Goal: Find specific page/section: Find specific page/section

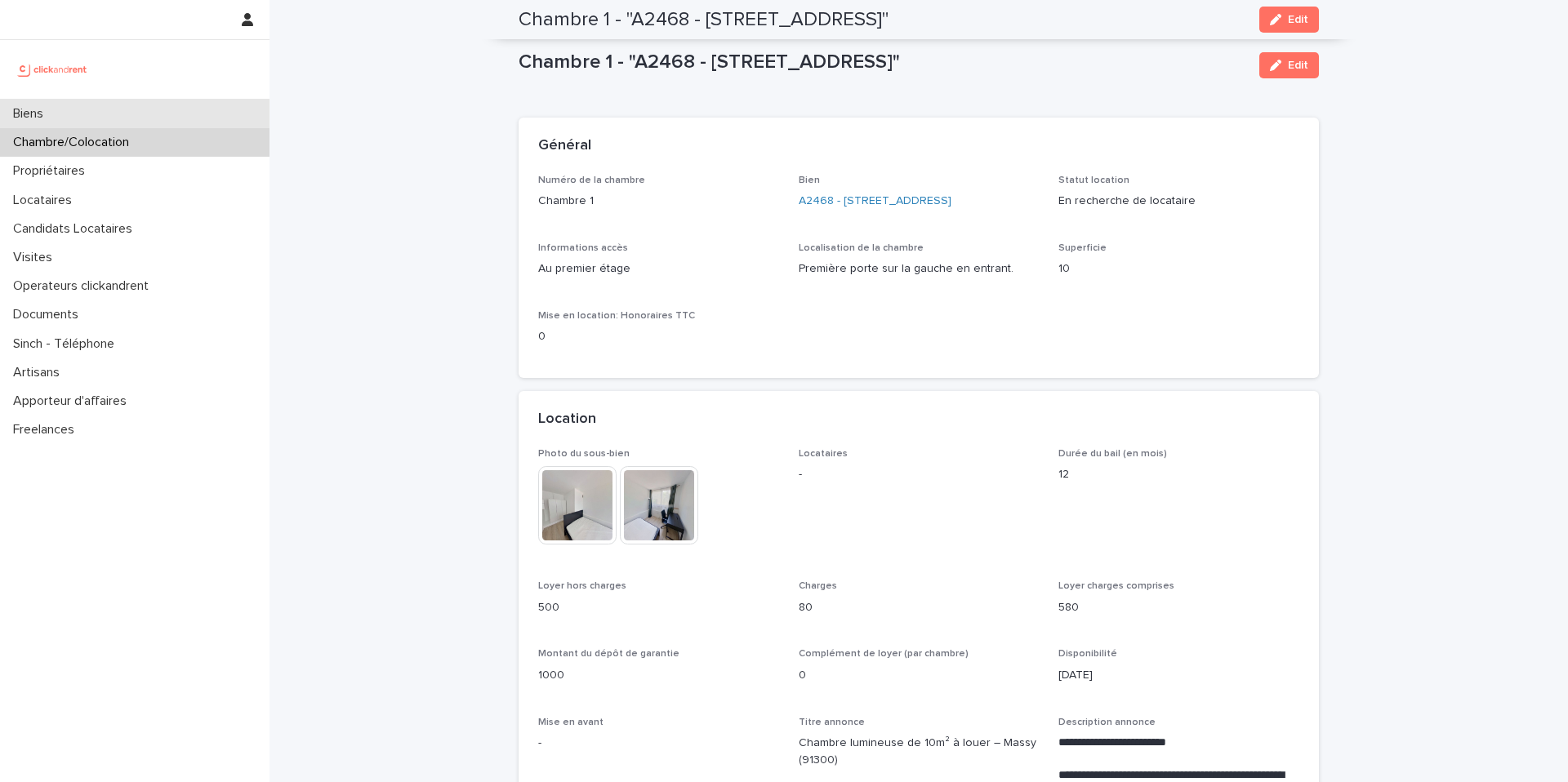
scroll to position [1438, 0]
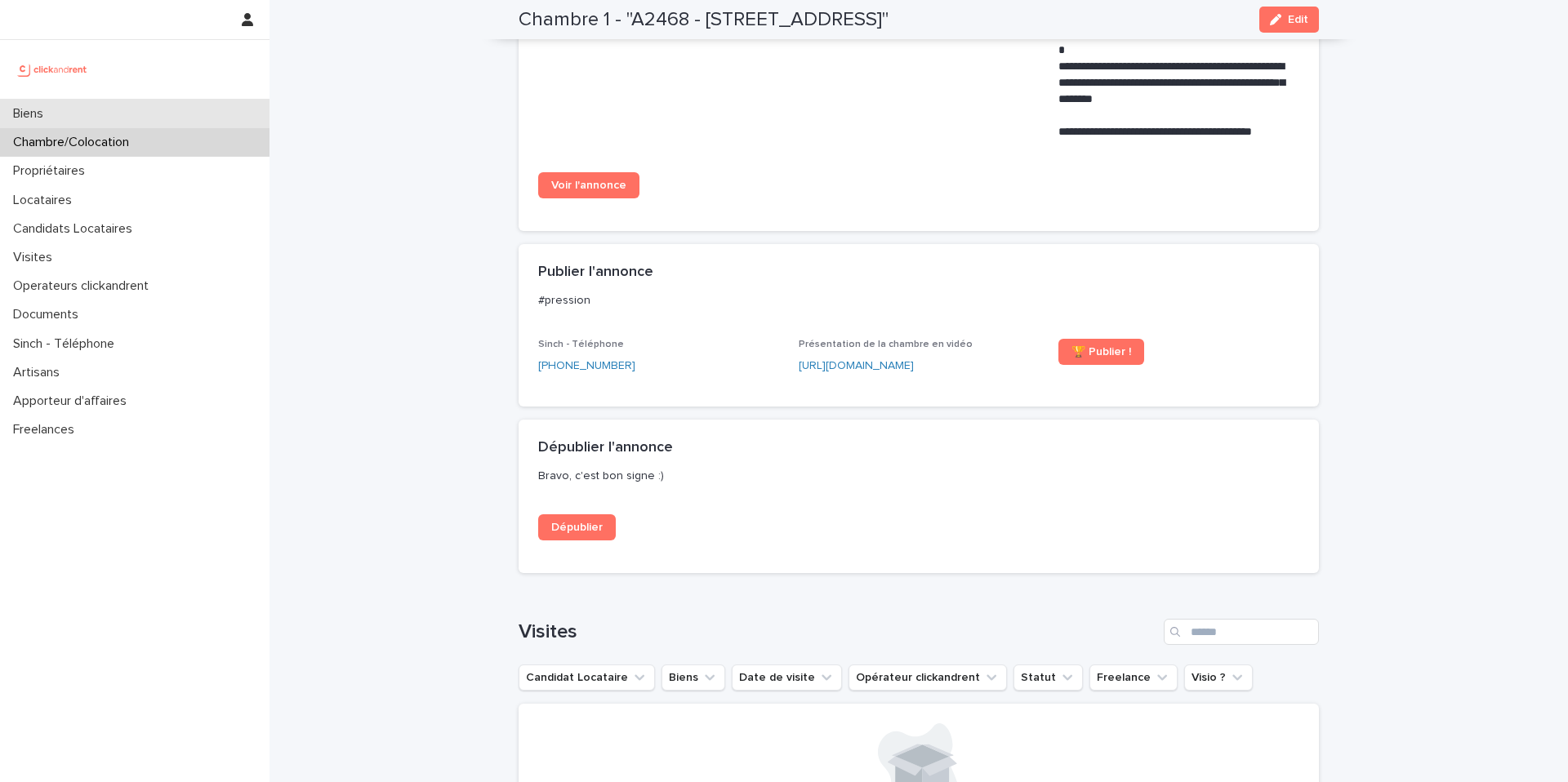
click at [175, 113] on div "Biens" at bounding box center [135, 113] width 270 height 29
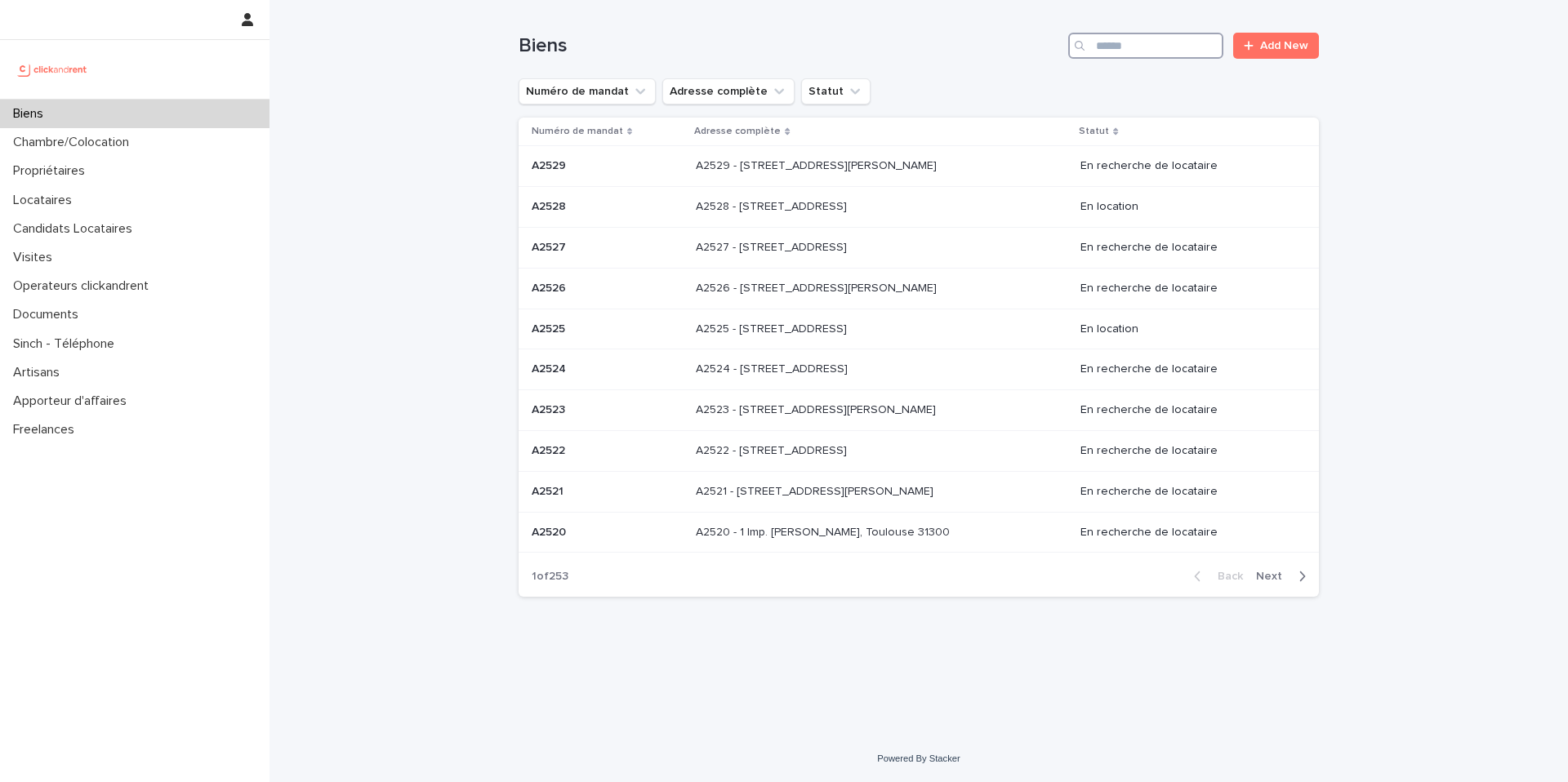
click at [1121, 44] on input "Search" at bounding box center [1145, 46] width 155 height 26
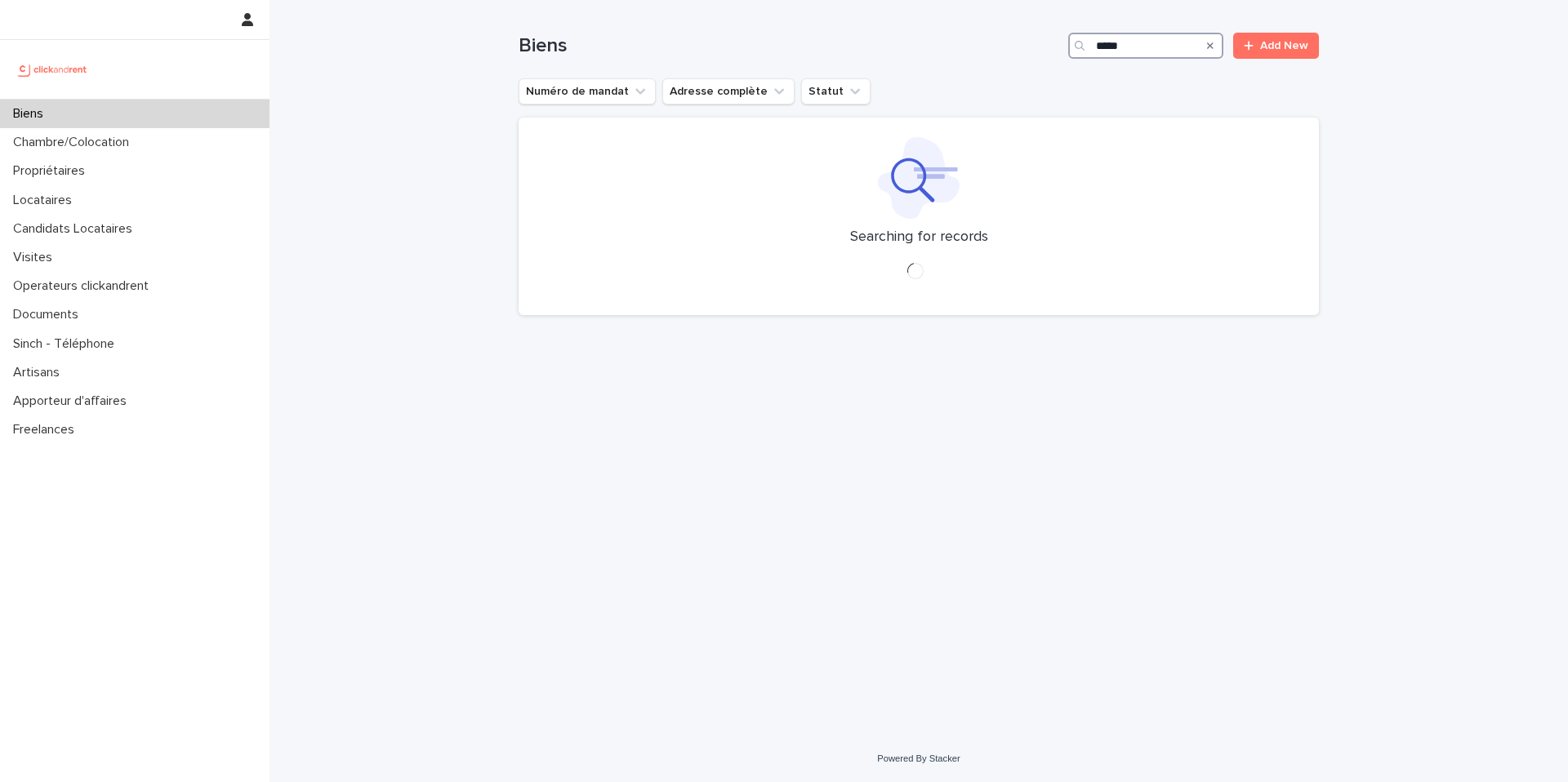
type input "*****"
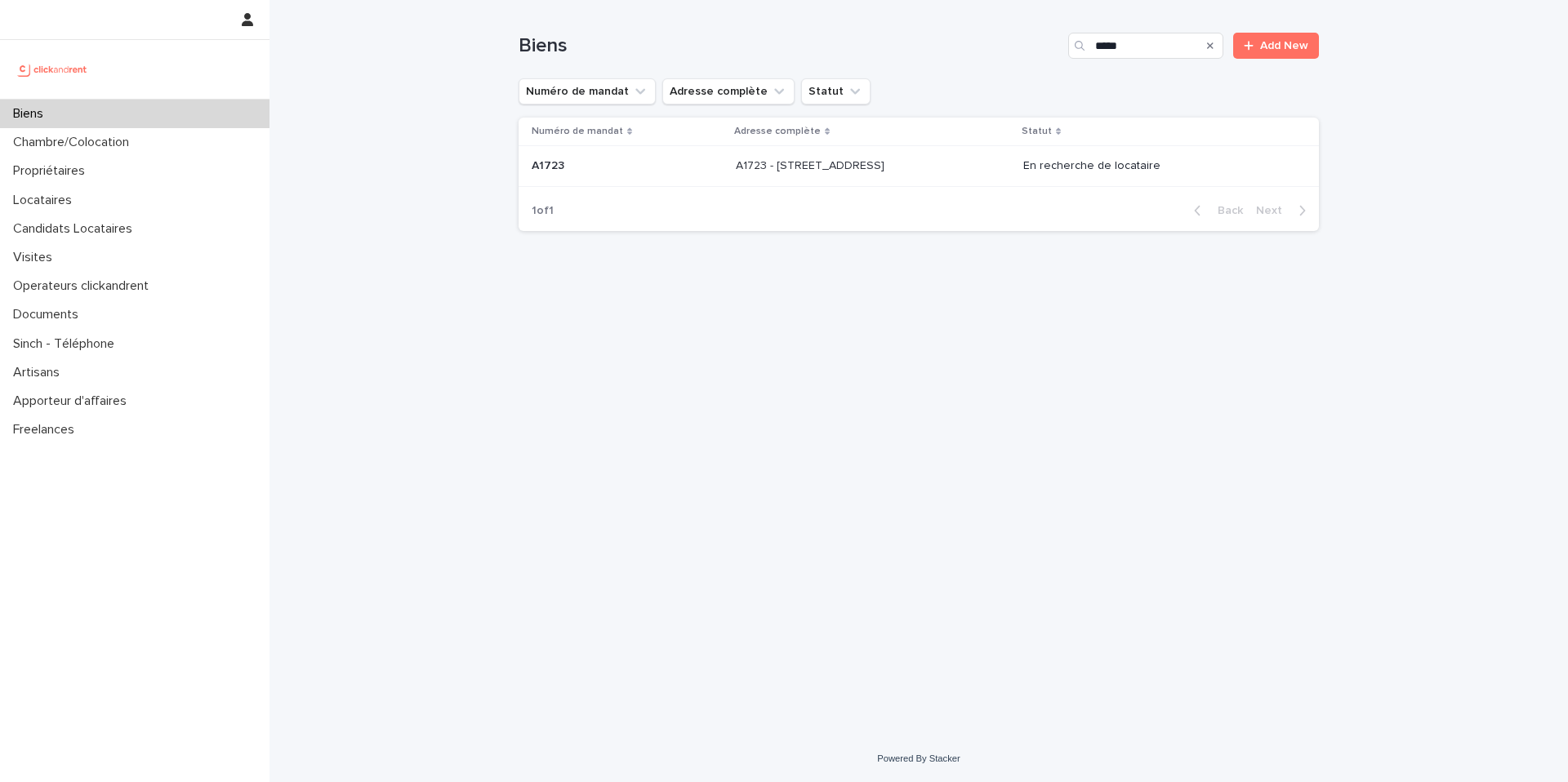
click at [799, 162] on p "A1723 - 11 Rue de Grands Buissons, Nanterre 92000" at bounding box center [811, 165] width 152 height 17
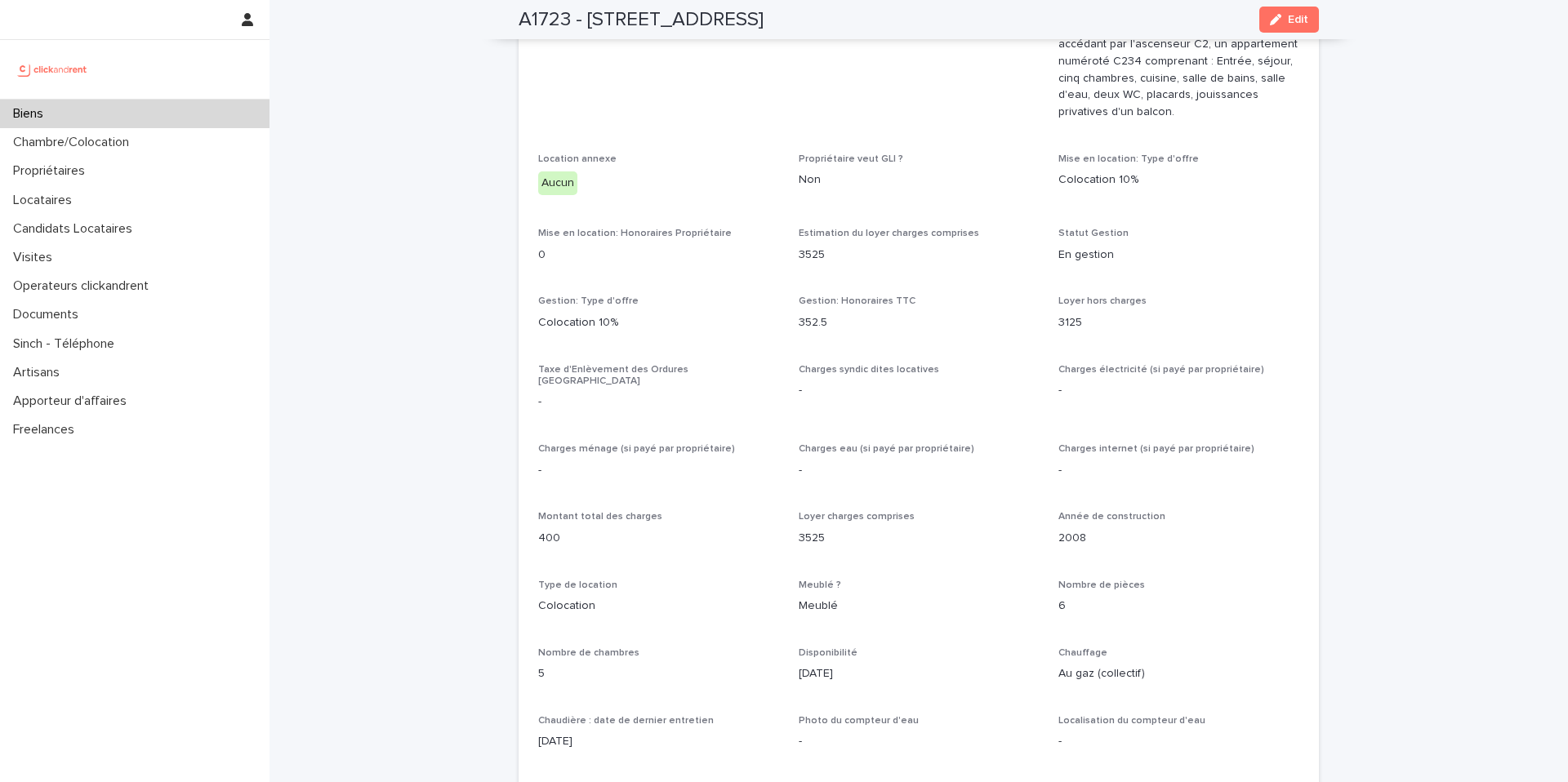
scroll to position [5847, 0]
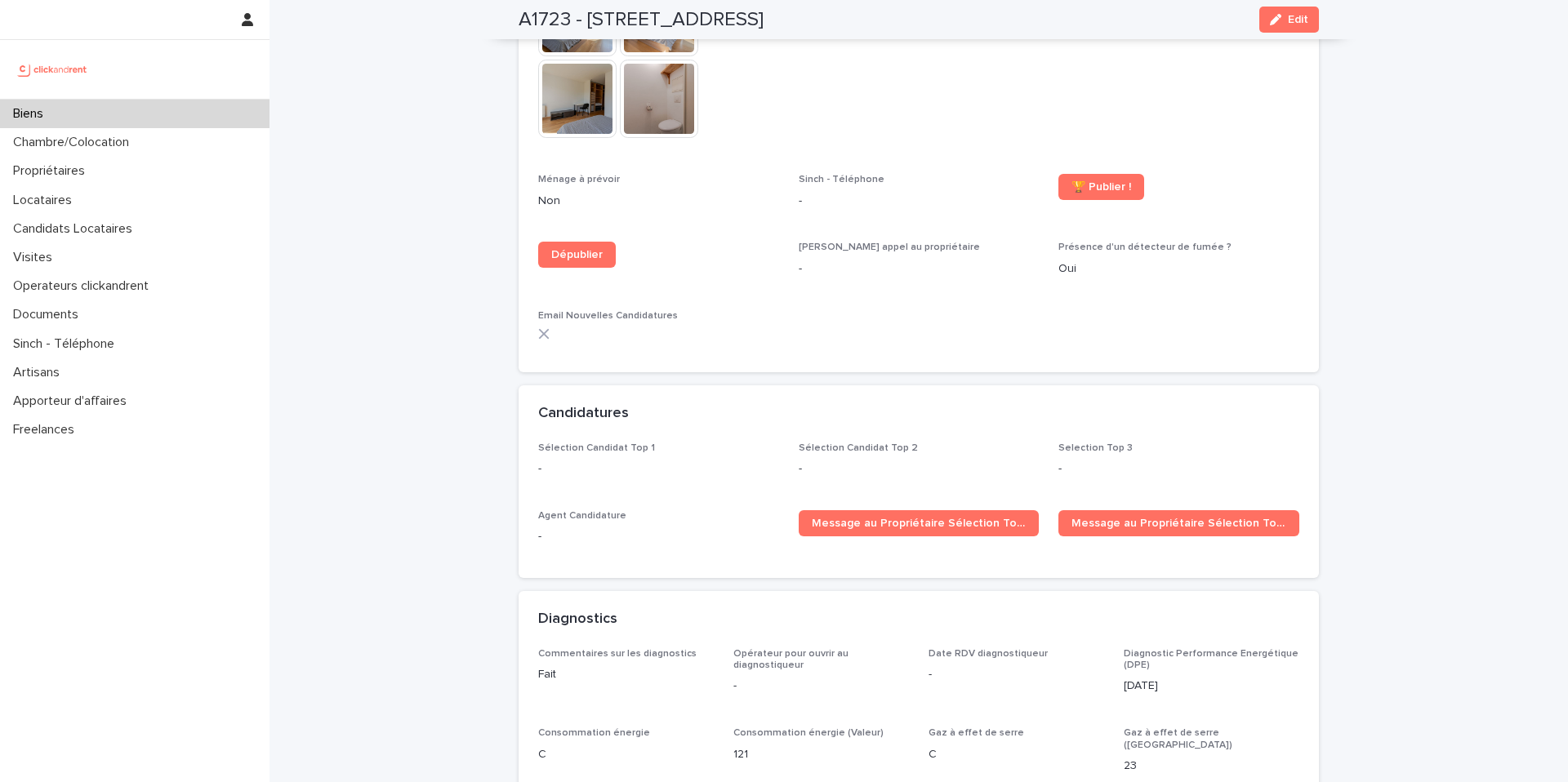
click at [149, 111] on div "Biens" at bounding box center [135, 113] width 270 height 29
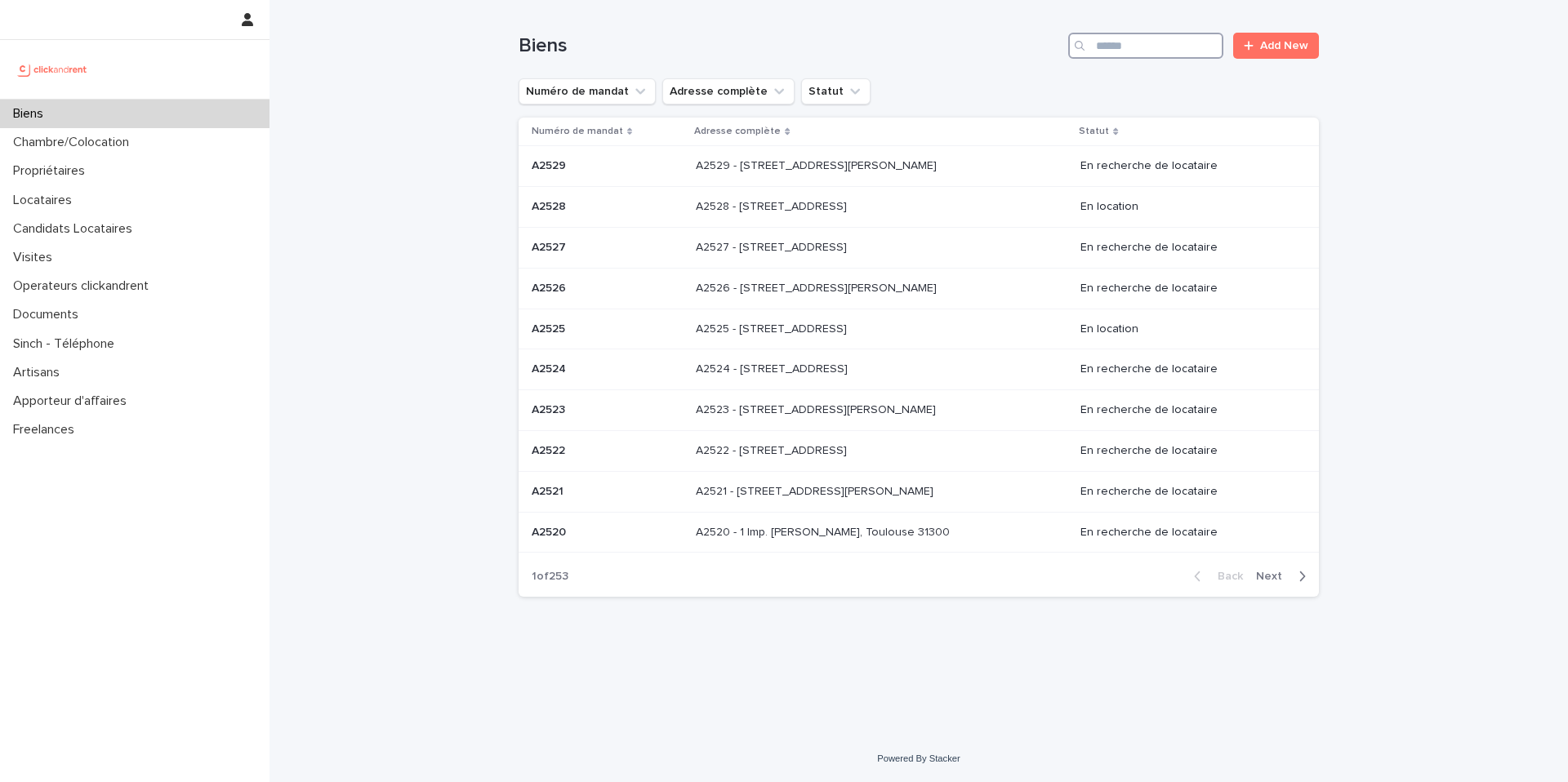
click at [1174, 50] on input "Search" at bounding box center [1145, 46] width 155 height 26
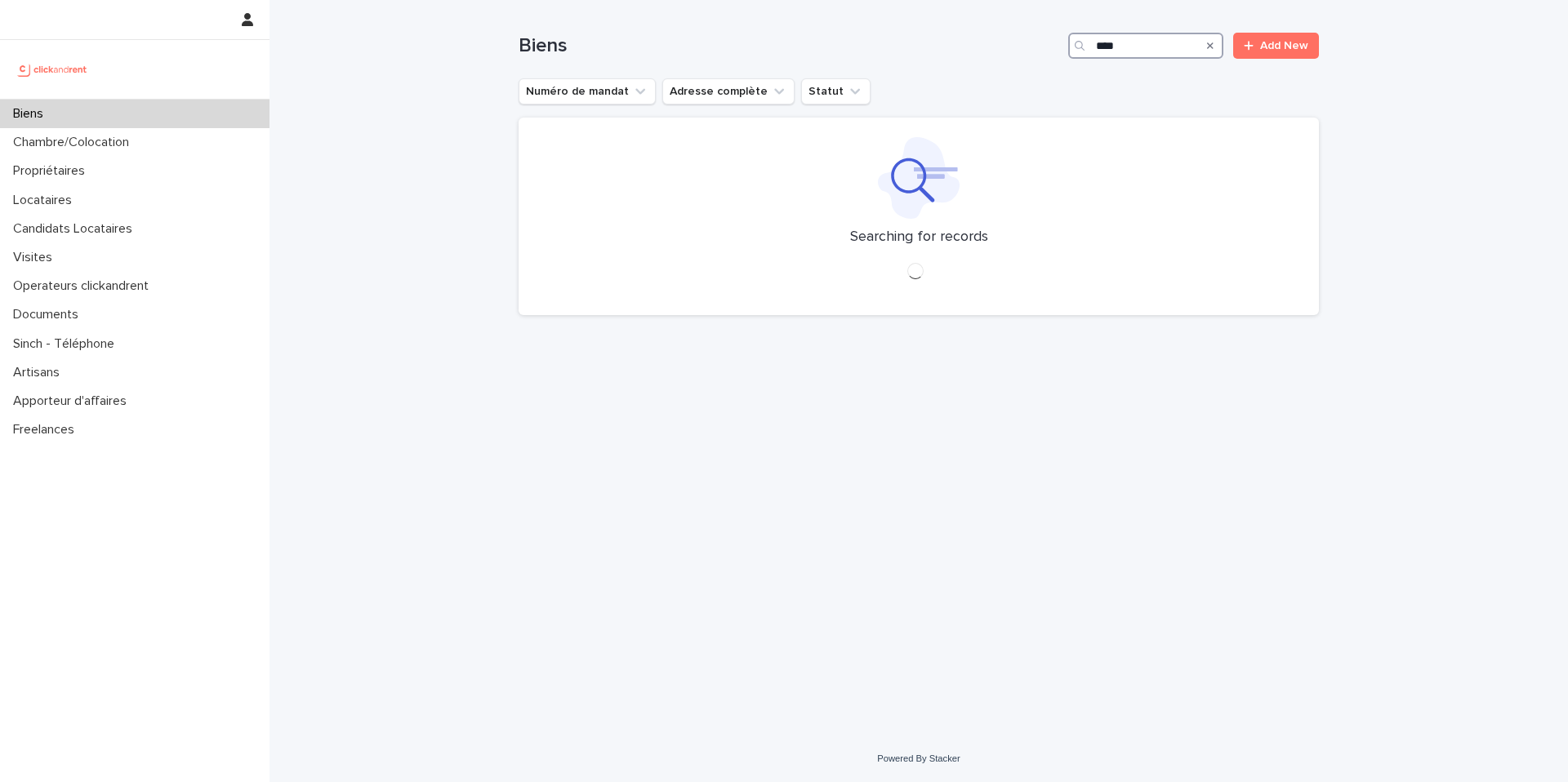
type input "*****"
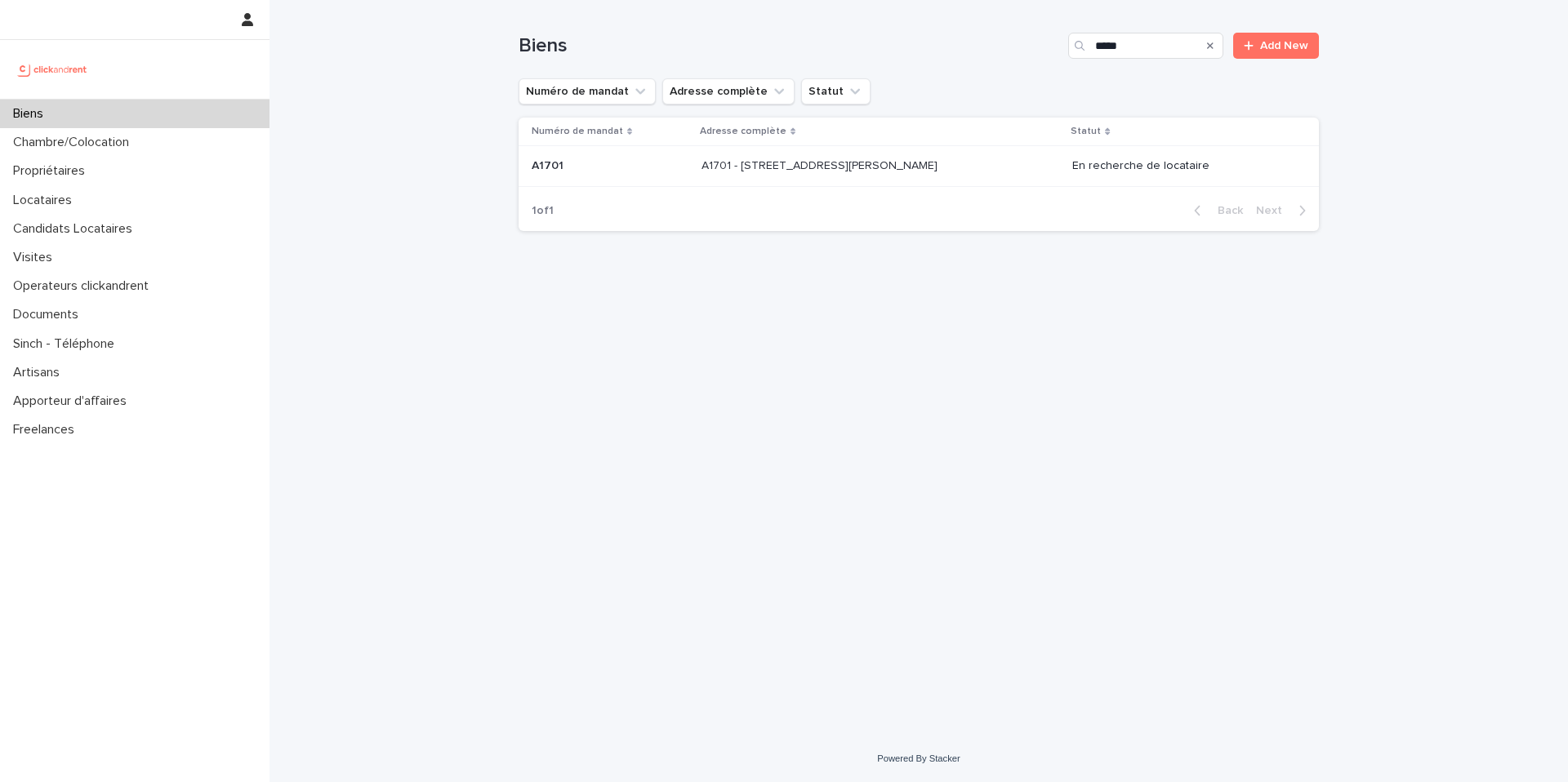
click at [853, 173] on div "A1701 - 7 bis boulevard Georges Michel, Corbeil-Essonnes 91100 A1701 - 7 bis bo…" at bounding box center [880, 166] width 358 height 27
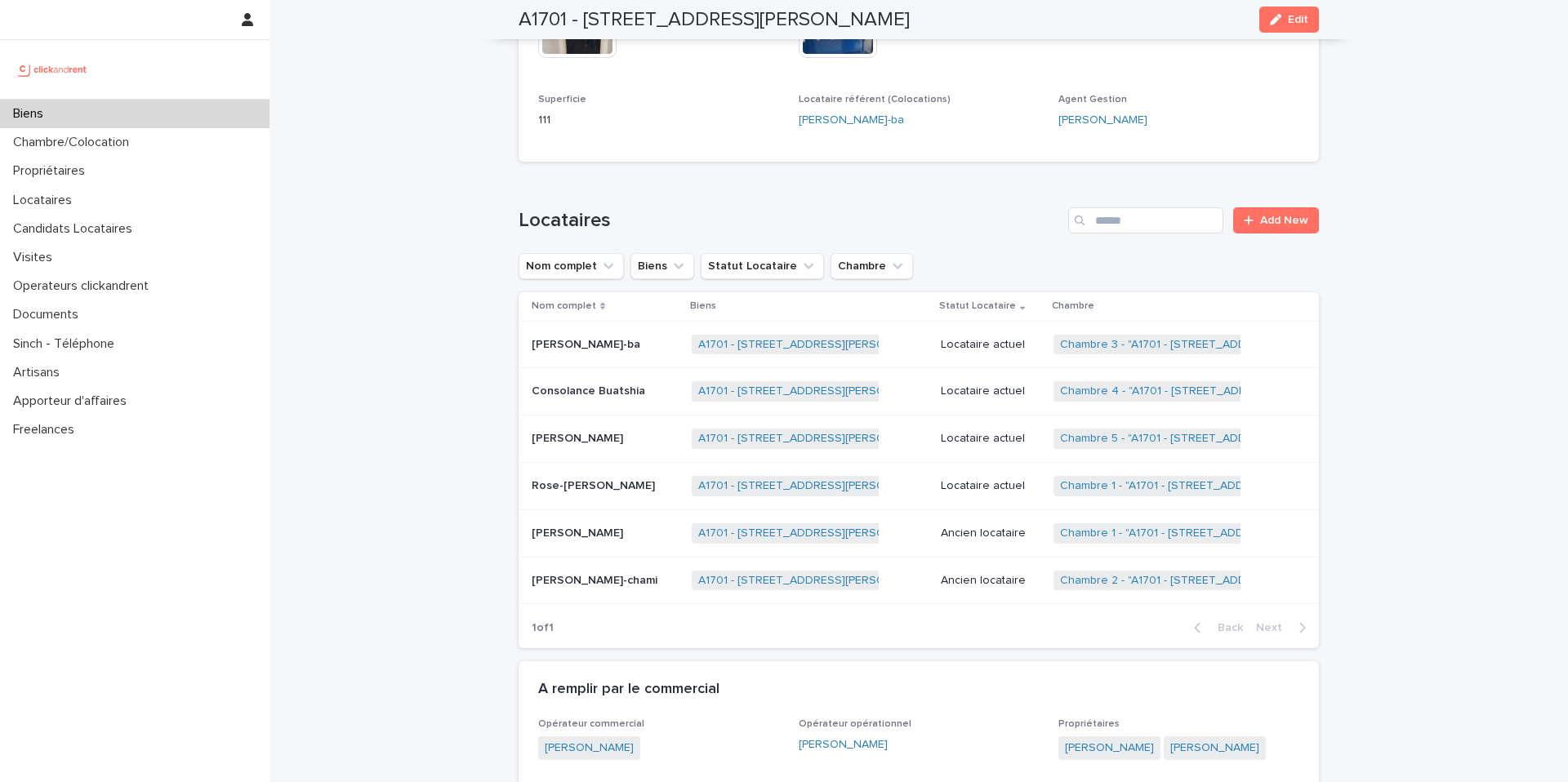
scroll to position [706, 0]
click at [111, 113] on div "Biens" at bounding box center [135, 113] width 270 height 29
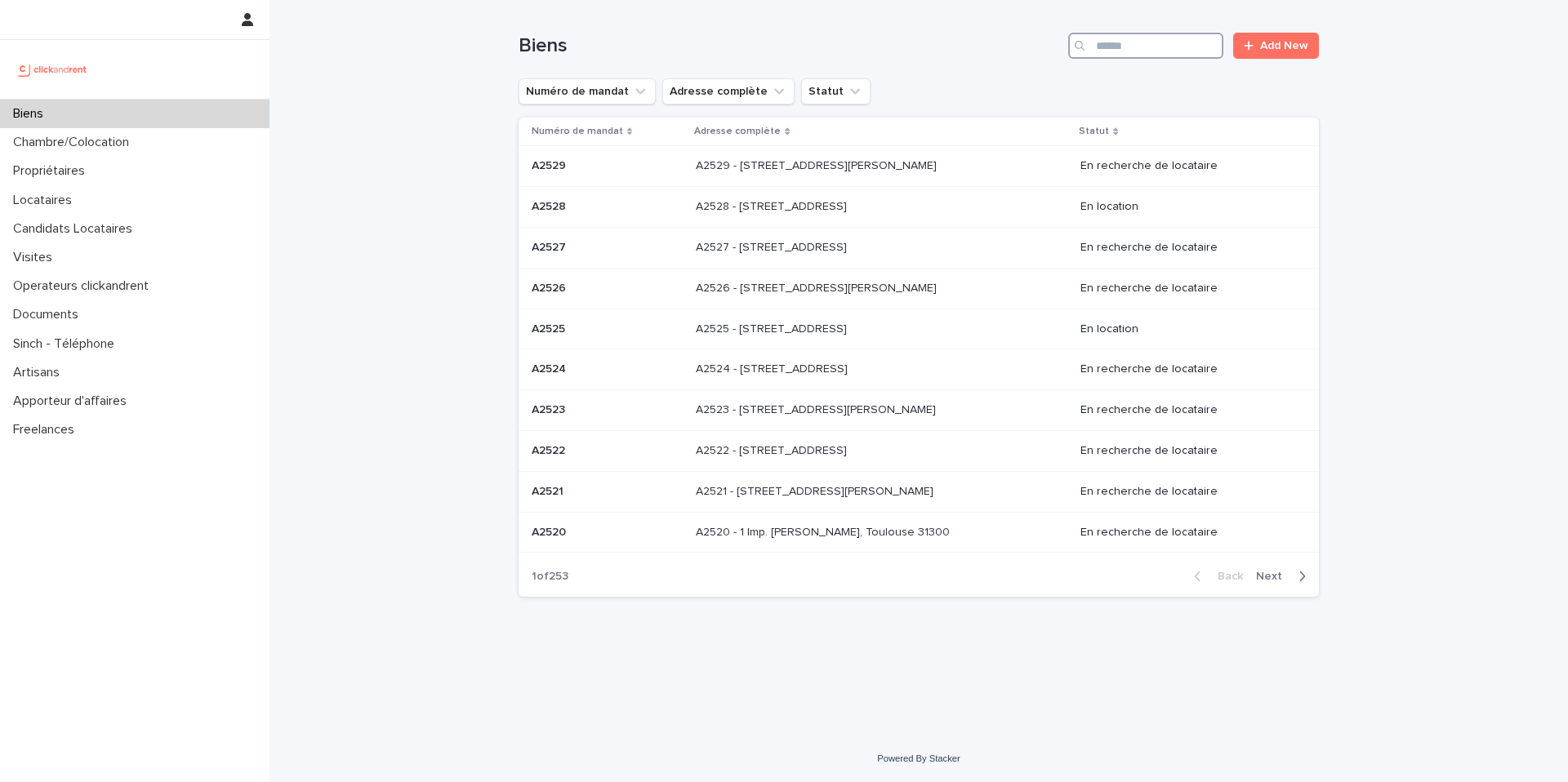
click at [1142, 51] on input "Search" at bounding box center [1145, 46] width 155 height 26
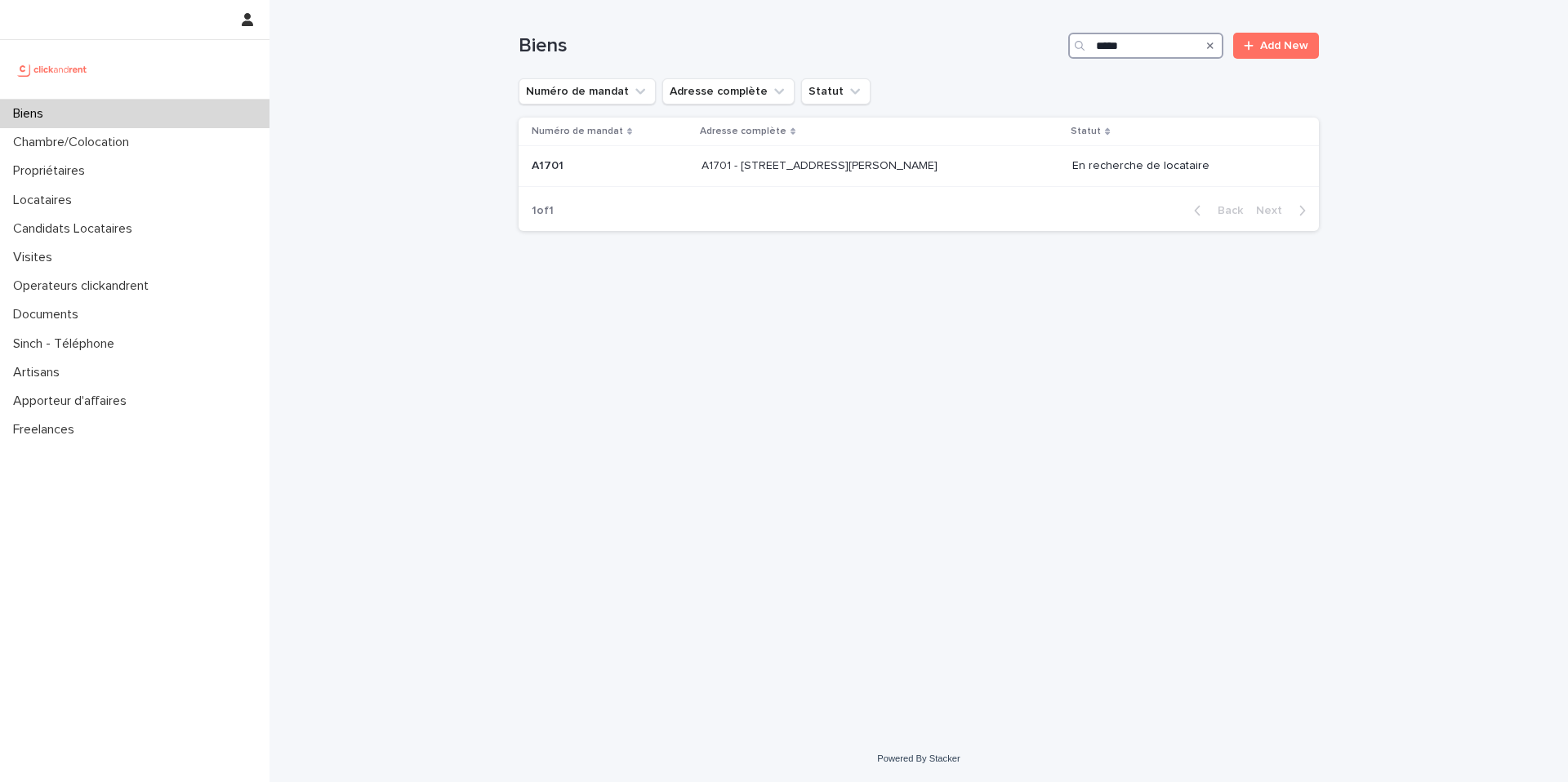
type input "*****"
click at [905, 173] on div "A1701 - 7 bis boulevard Georges Michel, Corbeil-Essonnes 91100 A1701 - 7 bis bo…" at bounding box center [880, 166] width 358 height 27
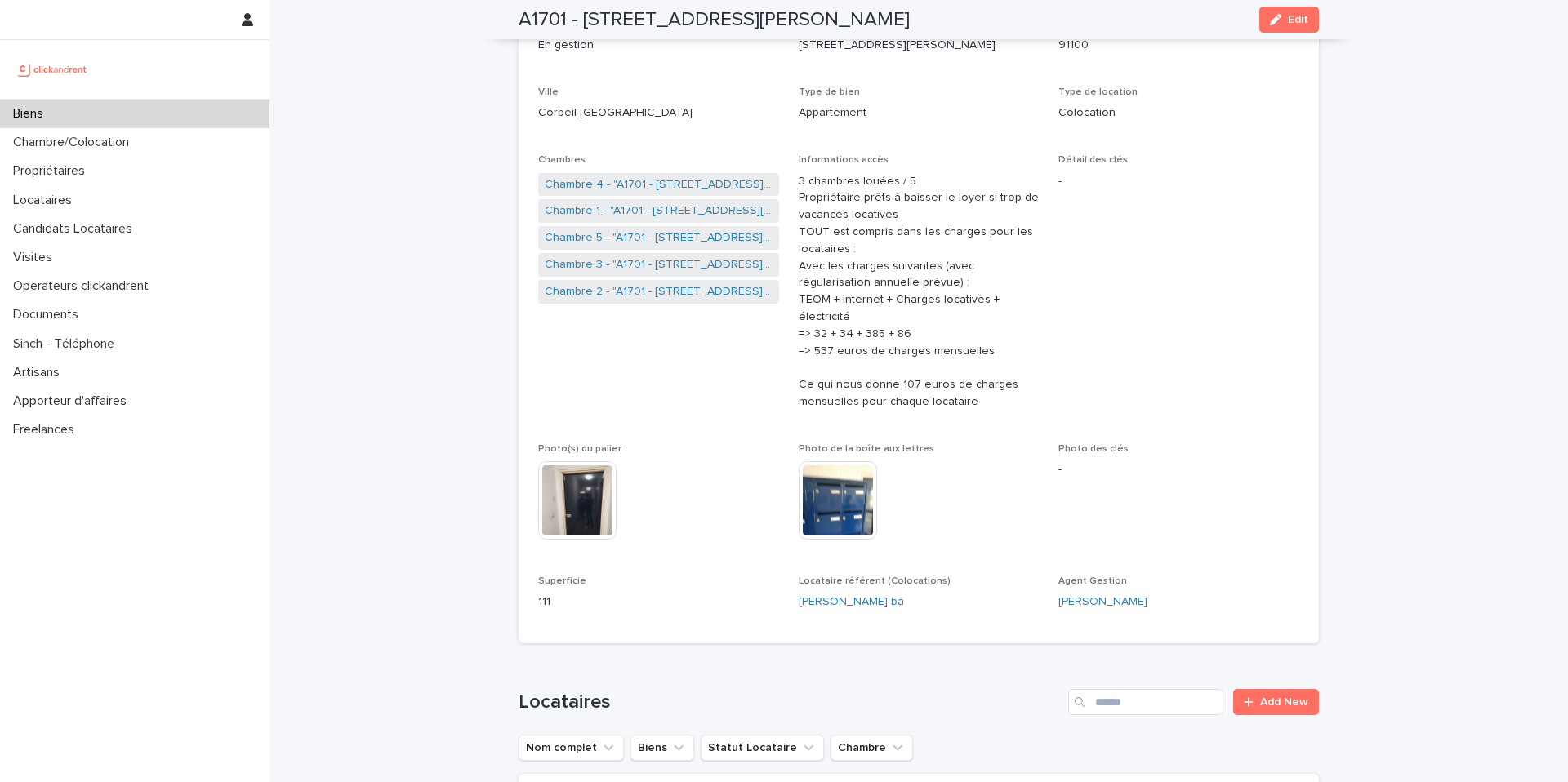
scroll to position [230, 0]
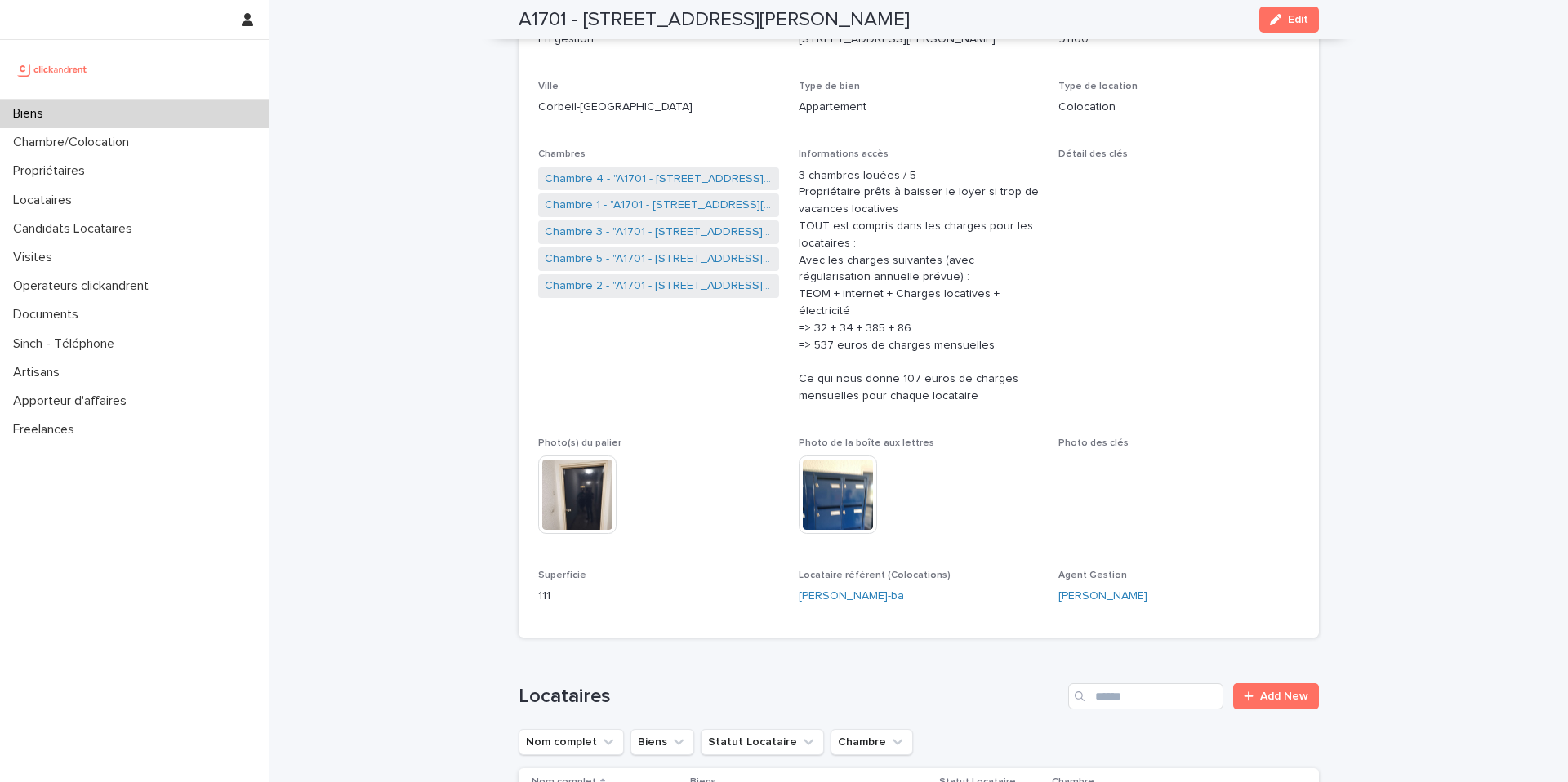
click at [216, 106] on div "Biens" at bounding box center [135, 113] width 270 height 29
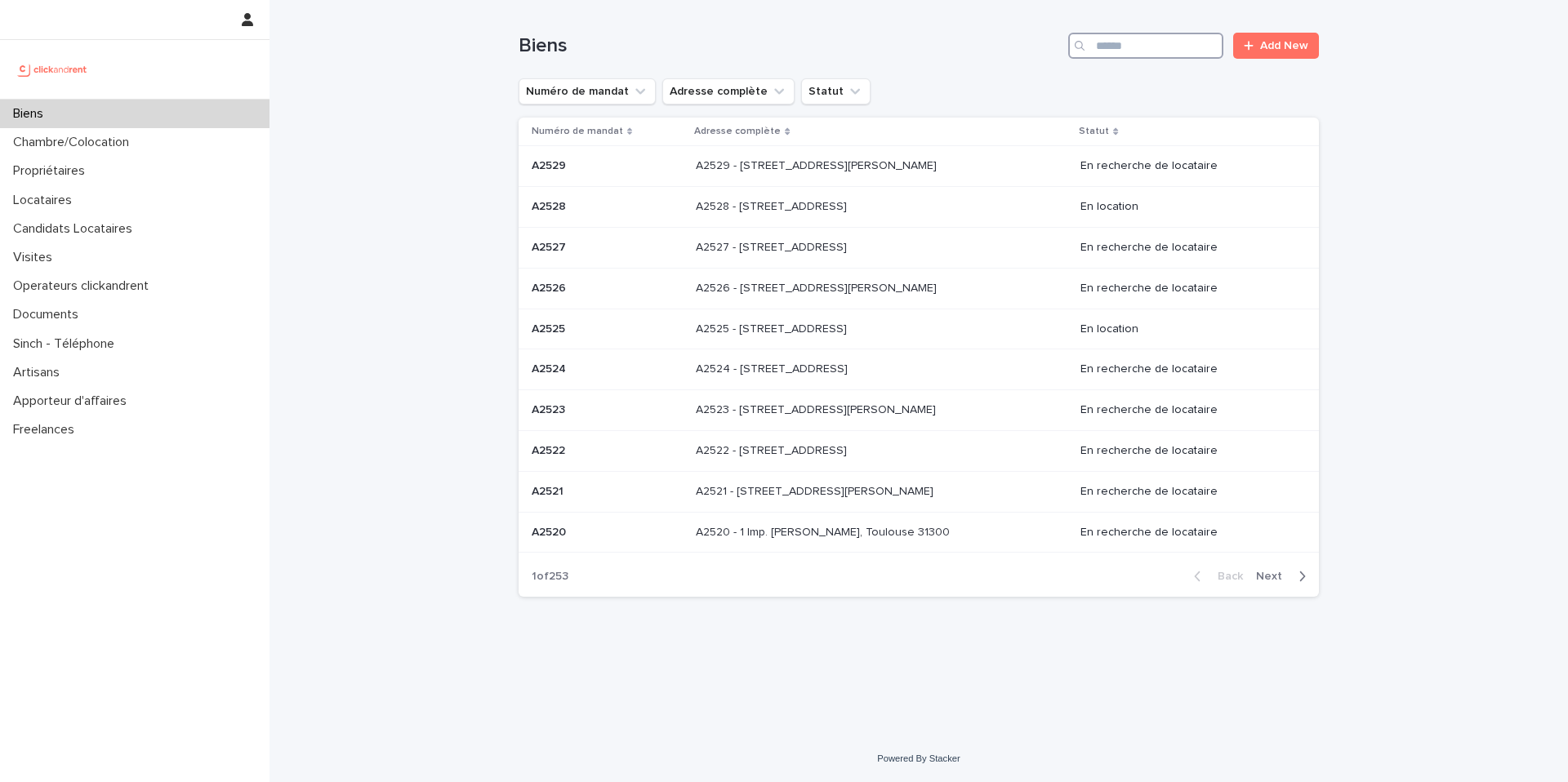
click at [1159, 50] on input "Search" at bounding box center [1145, 46] width 155 height 26
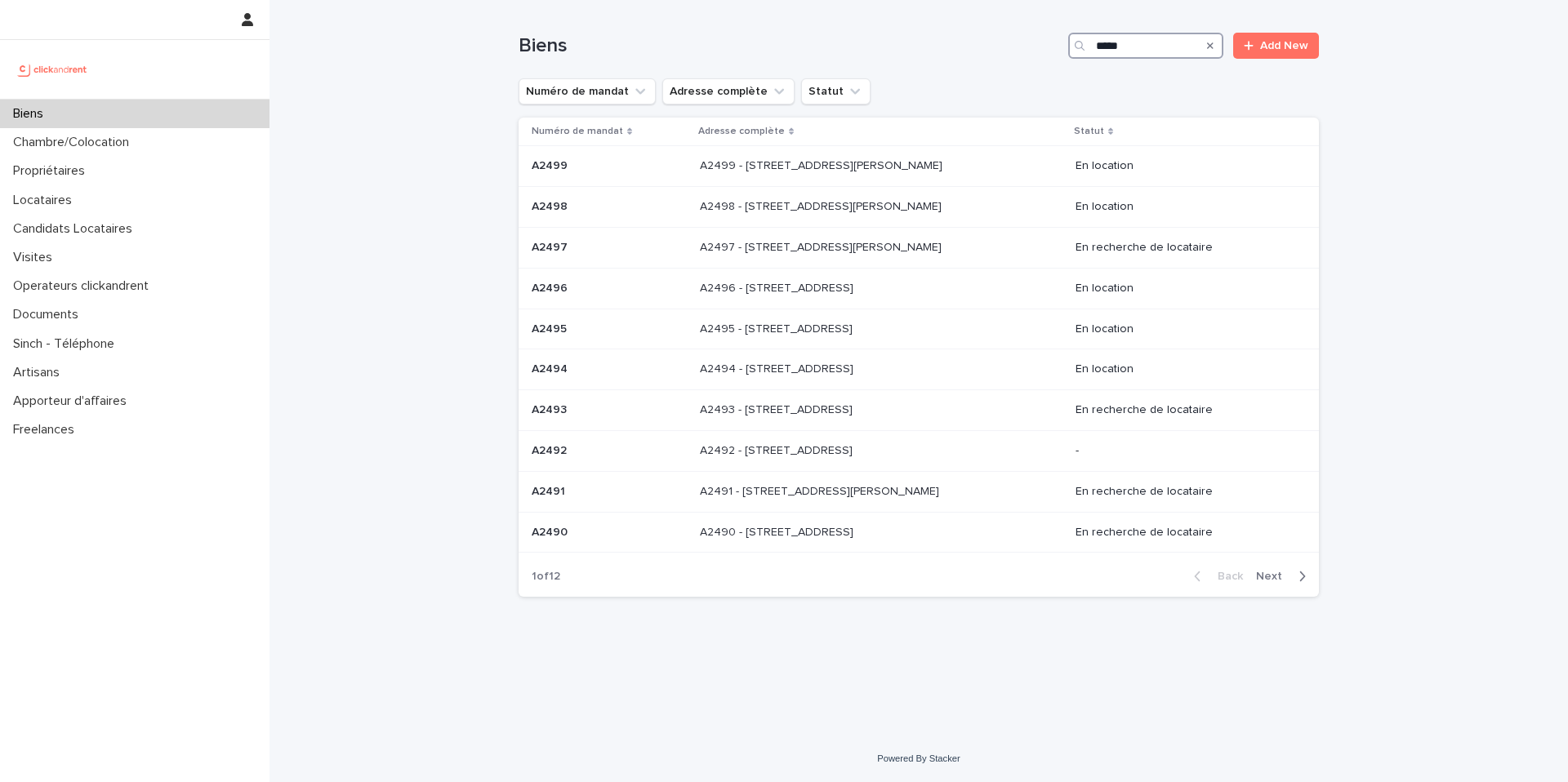
type input "*****"
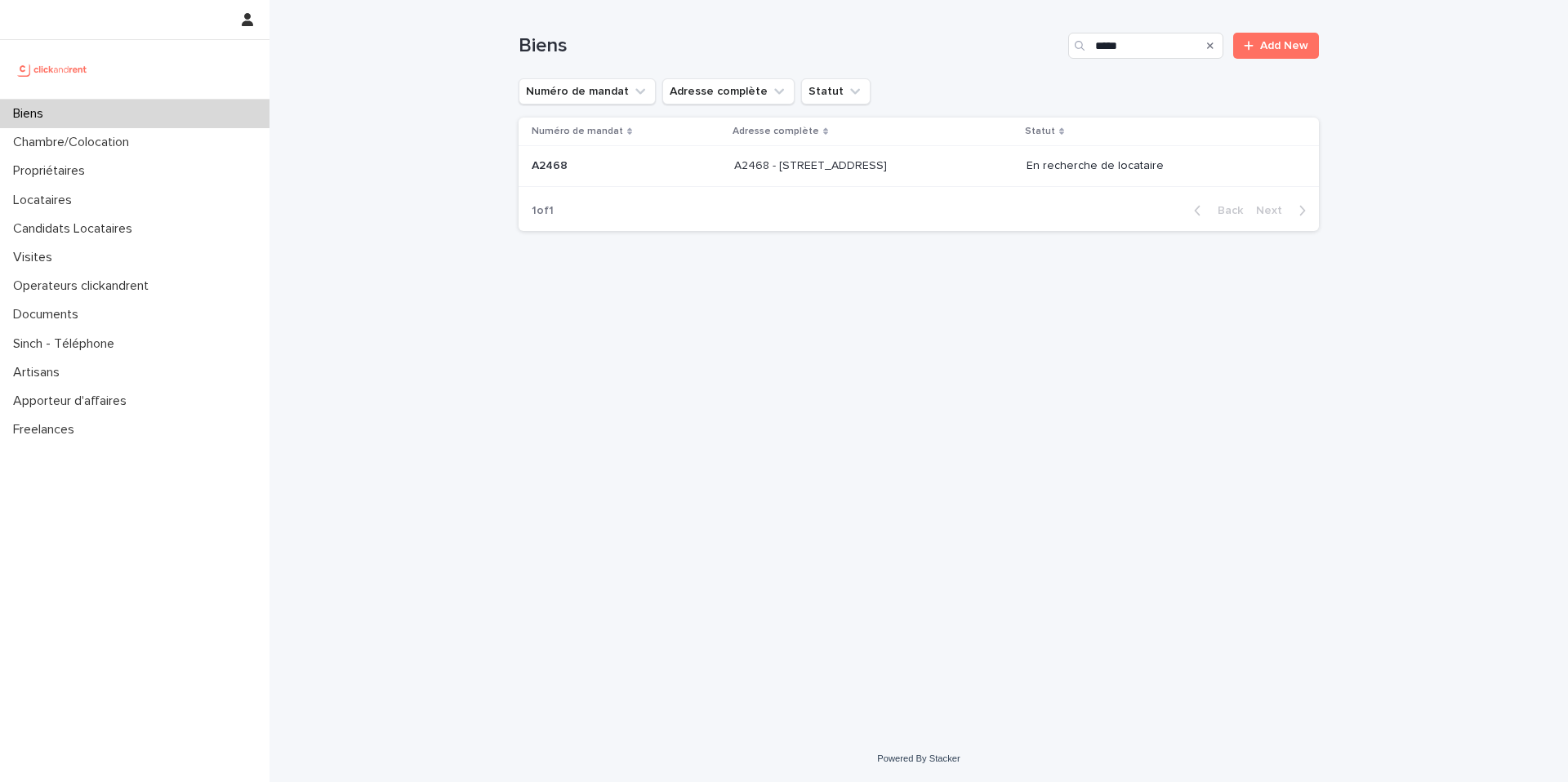
click at [852, 174] on div "A2468 - 19 Avenue Nationale, Massy 91300 A2468 - 19 Avenue Nationale, Massy 913…" at bounding box center [873, 166] width 279 height 27
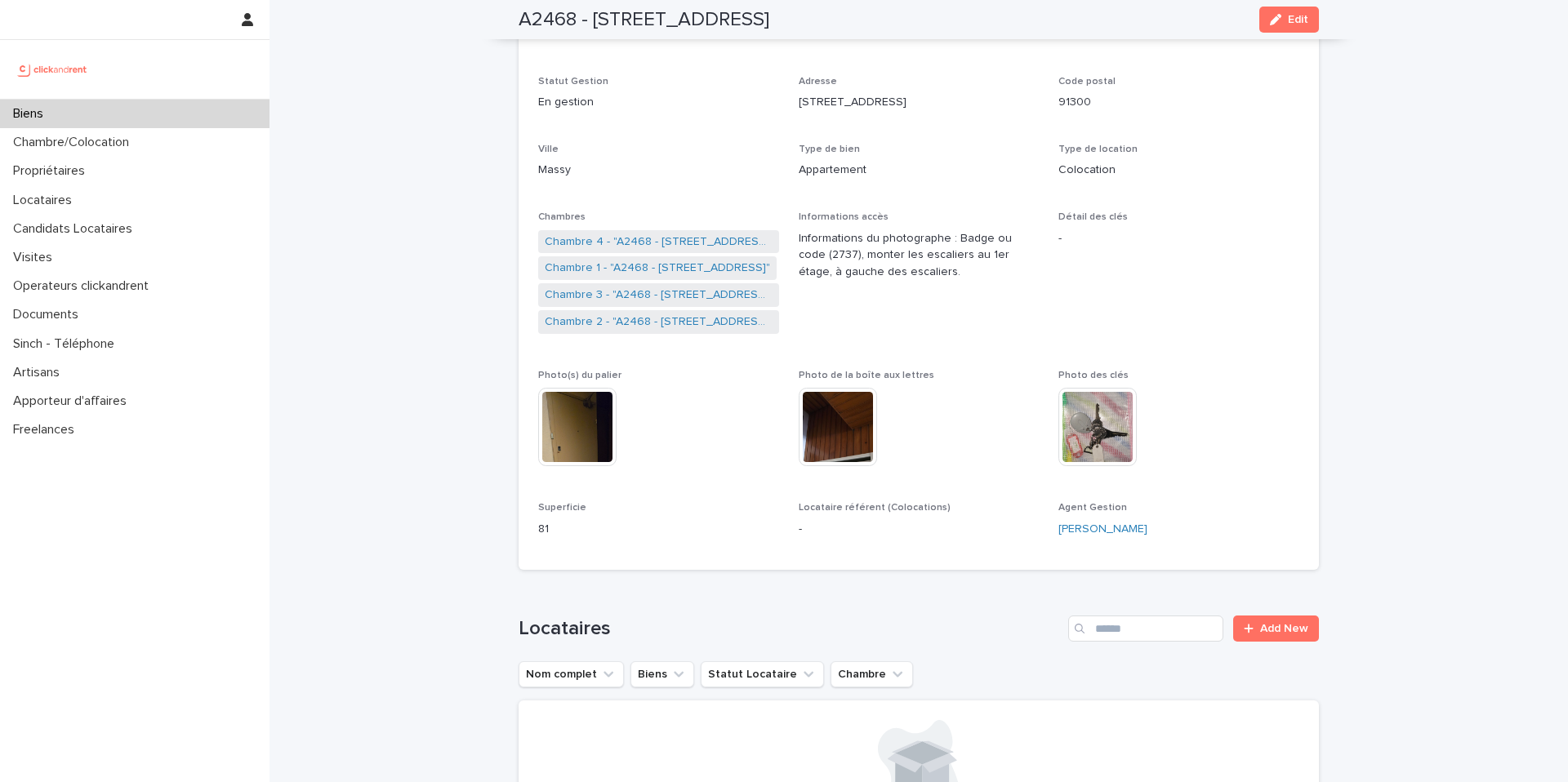
scroll to position [170, 0]
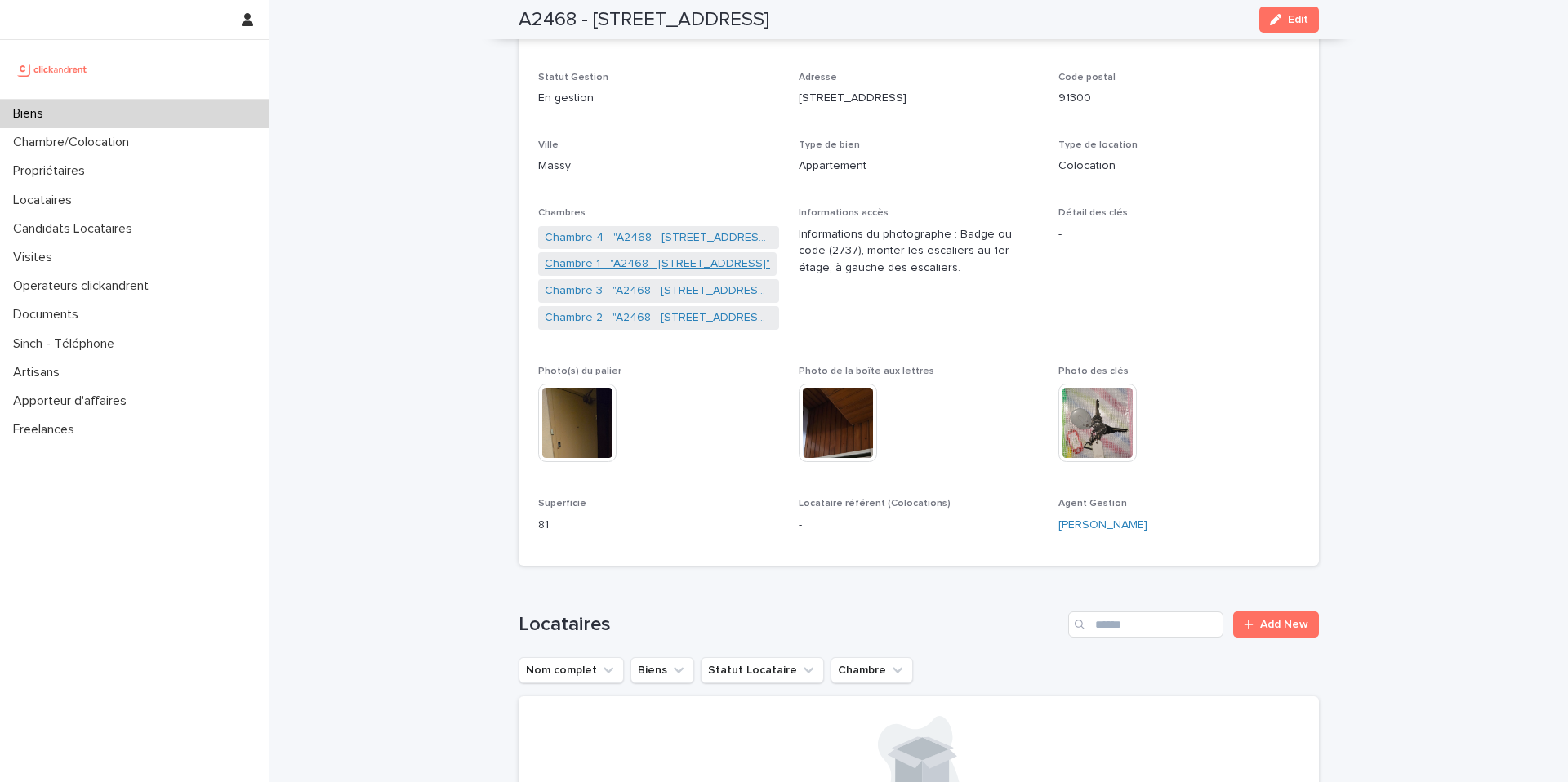
click at [637, 266] on link "Chambre 1 - "A2468 - [STREET_ADDRESS]"" at bounding box center [658, 264] width 225 height 17
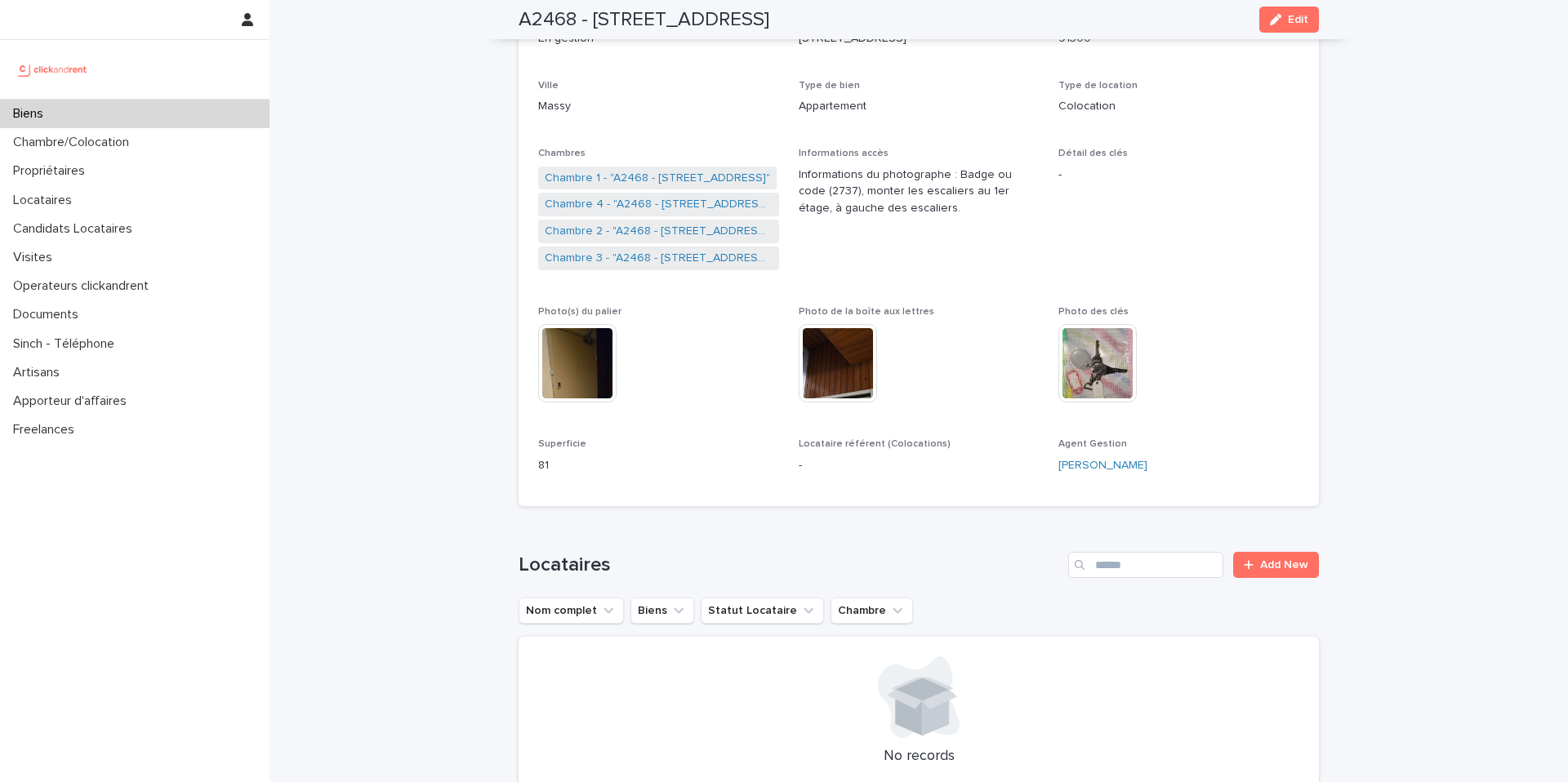
scroll to position [149, 0]
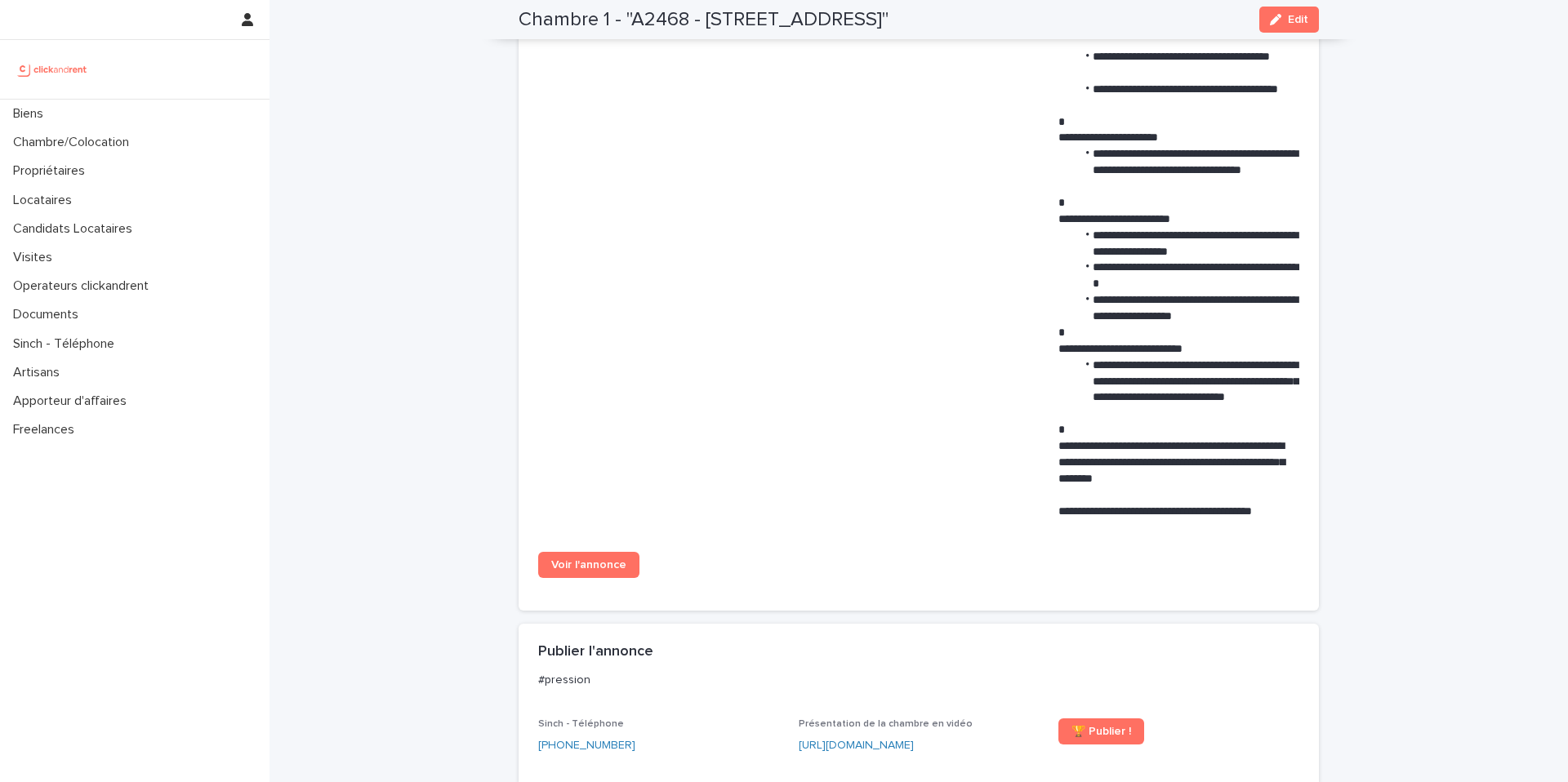
scroll to position [1095, 0]
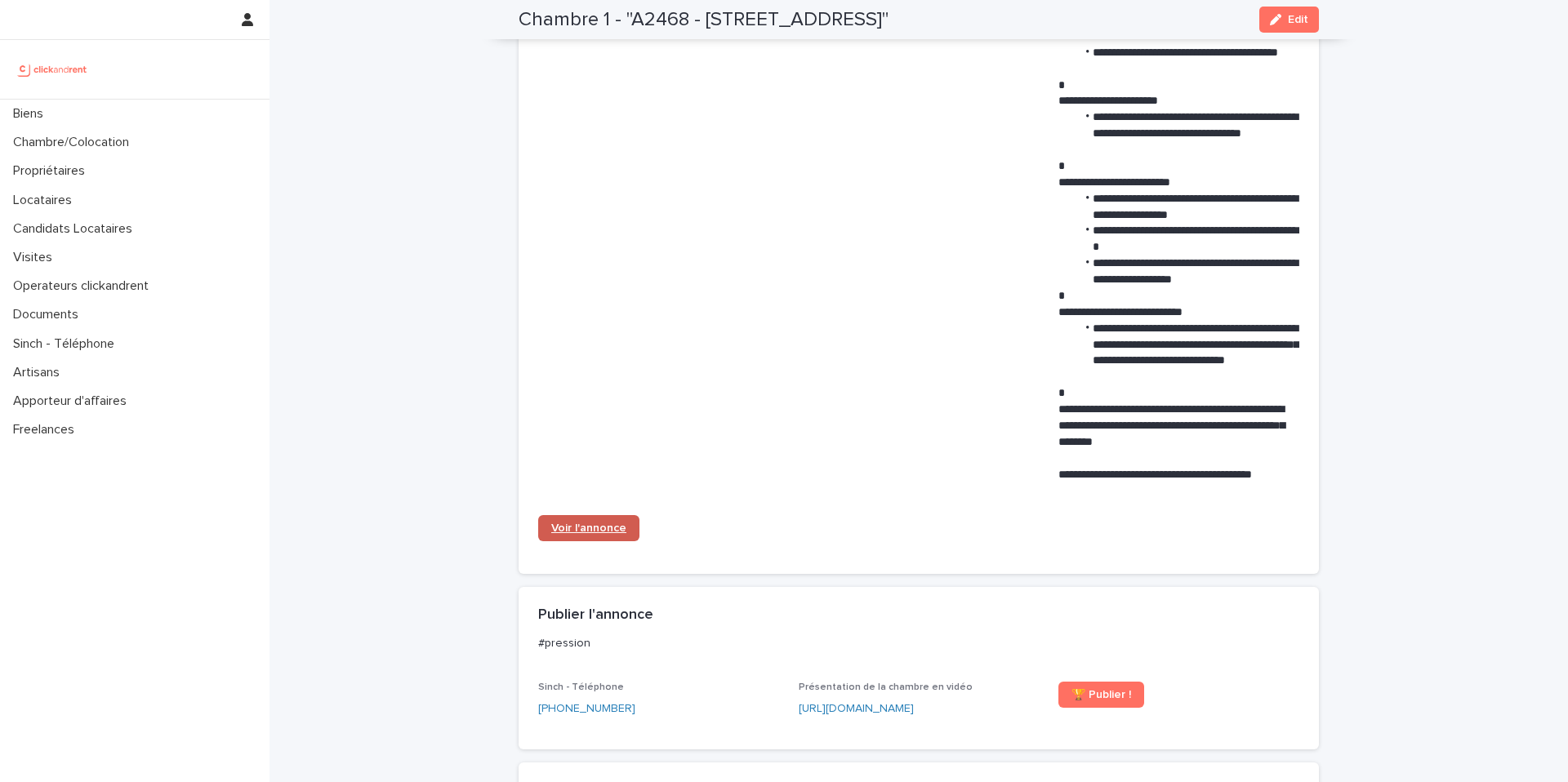
click at [586, 523] on span "Voir l'annonce" at bounding box center [589, 528] width 75 height 11
